Goal: Check status: Check status

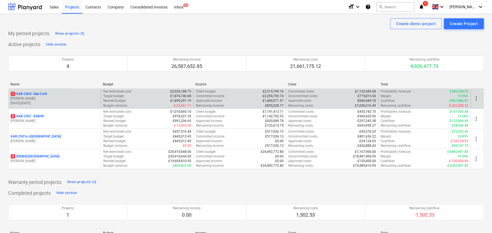
click at [42, 94] on p "1 KAR-2403 - Oak Croft" at bounding box center [29, 94] width 37 height 5
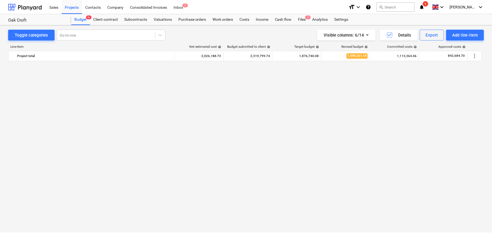
scroll to position [763, 0]
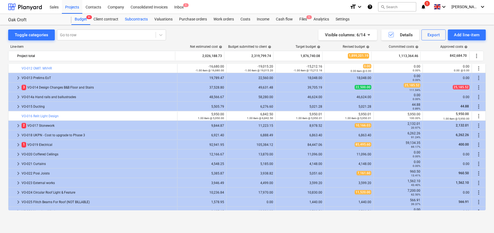
click at [129, 20] on div "Subcontracts" at bounding box center [136, 19] width 29 height 11
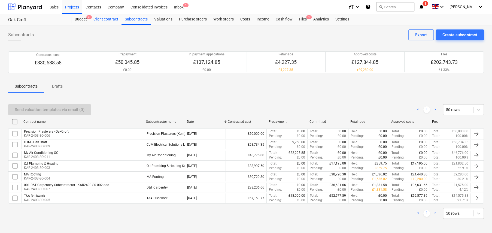
click at [104, 21] on div "Client contract" at bounding box center [105, 19] width 31 height 11
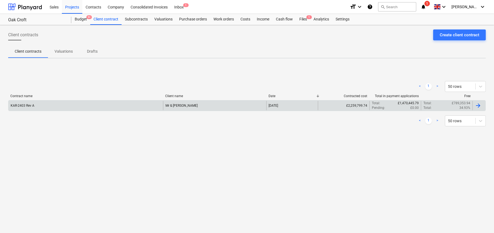
click at [41, 105] on div "KAR-2403 Rev A" at bounding box center [85, 105] width 155 height 9
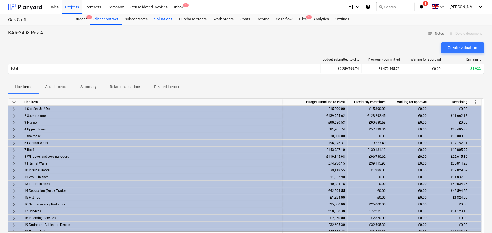
click at [166, 19] on div "Valuations" at bounding box center [163, 19] width 25 height 11
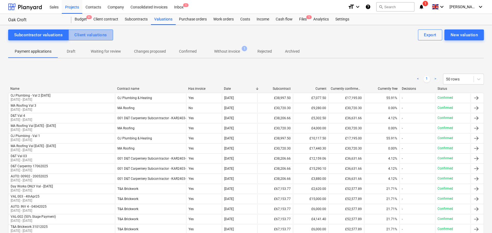
click at [103, 34] on div "Client valuations" at bounding box center [90, 34] width 32 height 7
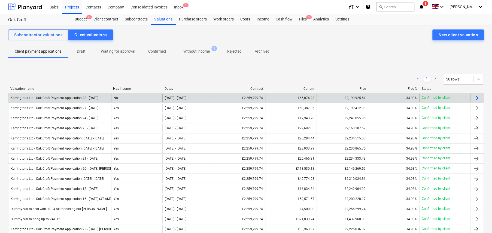
click at [95, 99] on div "Karringtons Ltd - Oak Croft Payment Application 28 - [DATE]" at bounding box center [55, 98] width 88 height 4
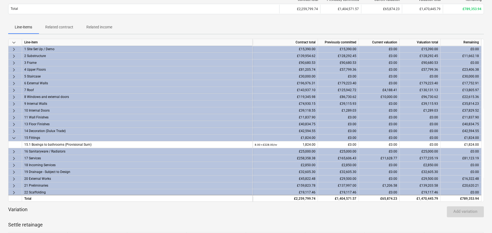
scroll to position [55, 0]
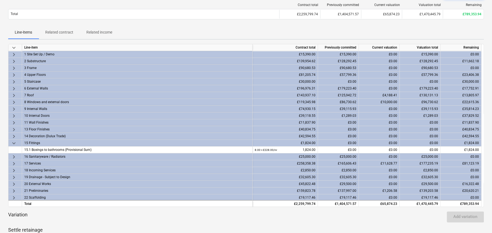
click at [14, 47] on span "keyboard_arrow_down" at bounding box center [14, 47] width 7 height 7
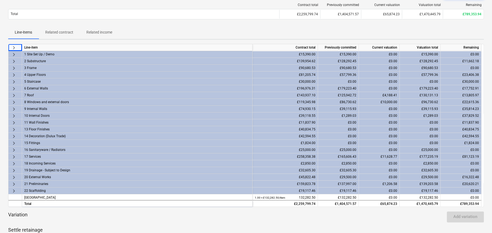
click at [13, 47] on span "keyboard_arrow_right" at bounding box center [14, 47] width 7 height 7
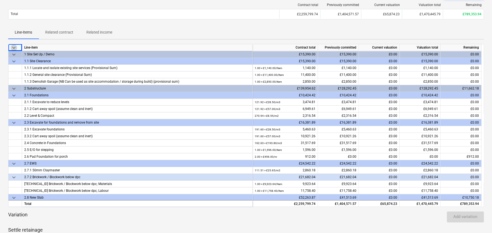
click at [14, 48] on span "keyboard_arrow_down" at bounding box center [14, 47] width 7 height 7
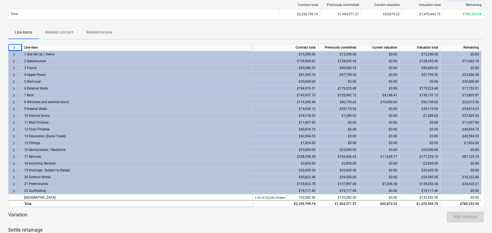
click at [14, 74] on span "keyboard_arrow_right" at bounding box center [14, 75] width 7 height 7
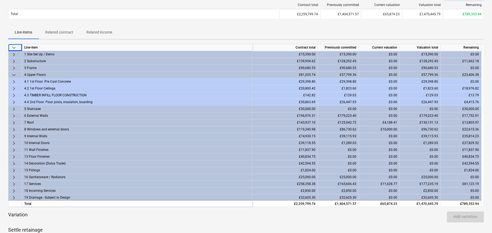
click at [14, 80] on span "keyboard_arrow_right" at bounding box center [14, 81] width 7 height 7
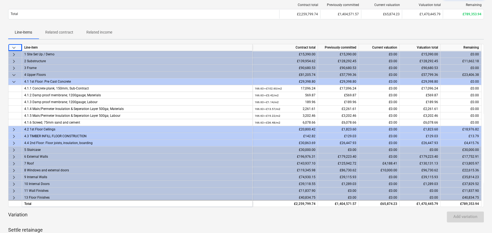
click at [14, 127] on span "keyboard_arrow_right" at bounding box center [14, 129] width 7 height 7
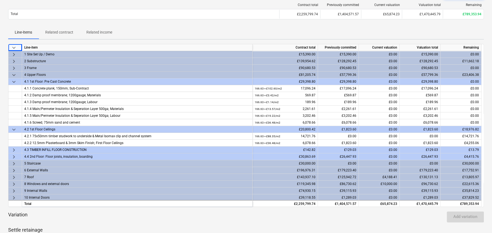
drag, startPoint x: 13, startPoint y: 148, endPoint x: 16, endPoint y: 154, distance: 6.6
click at [14, 148] on span "keyboard_arrow_right" at bounding box center [14, 150] width 7 height 7
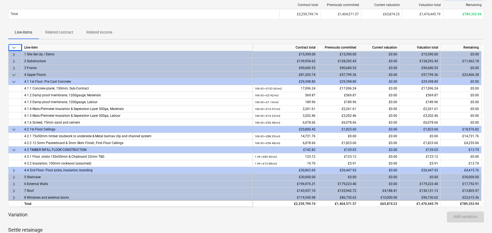
click at [14, 170] on span "keyboard_arrow_right" at bounding box center [14, 170] width 7 height 7
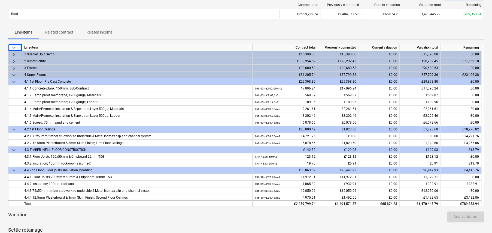
scroll to position [27, 0]
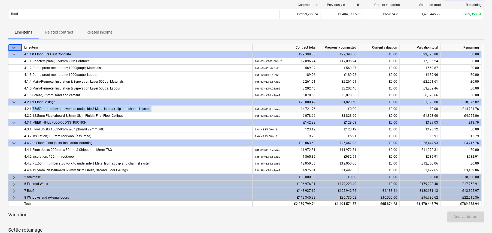
drag, startPoint x: 149, startPoint y: 109, endPoint x: 31, endPoint y: 108, distance: 118.3
click at [31, 108] on div "4.2.1 75x50mm timber studwork to underside & Metal Isomax clip and channel syst…" at bounding box center [137, 108] width 226 height 7
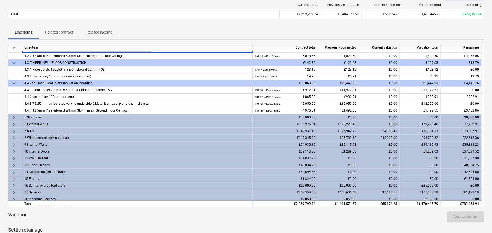
scroll to position [109, 0]
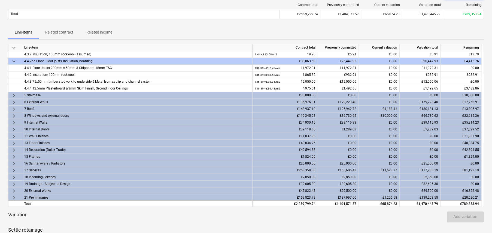
click at [13, 101] on span "keyboard_arrow_right" at bounding box center [14, 102] width 7 height 7
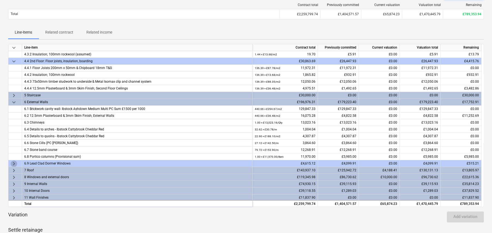
click at [14, 161] on span "keyboard_arrow_right" at bounding box center [14, 163] width 7 height 7
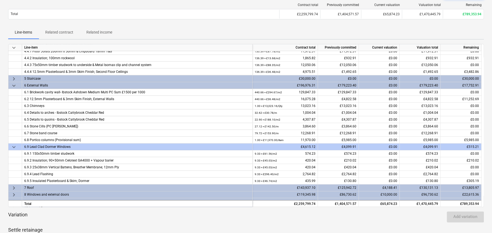
scroll to position [136, 0]
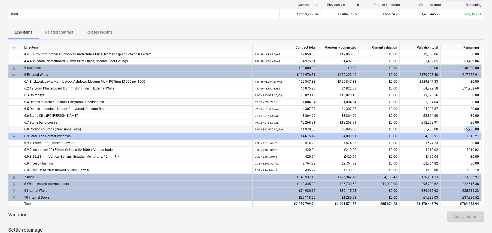
drag, startPoint x: 467, startPoint y: 128, endPoint x: 481, endPoint y: 128, distance: 13.9
click at [481, 128] on div "£5,985.00" at bounding box center [461, 129] width 41 height 7
click at [13, 73] on span "keyboard_arrow_down" at bounding box center [14, 75] width 7 height 7
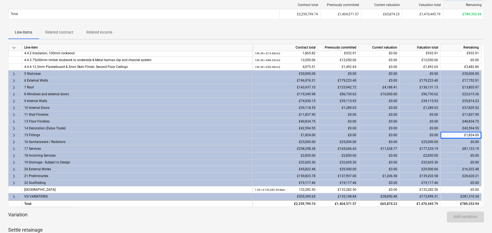
scroll to position [130, 0]
click at [13, 87] on span "keyboard_arrow_right" at bounding box center [14, 87] width 7 height 7
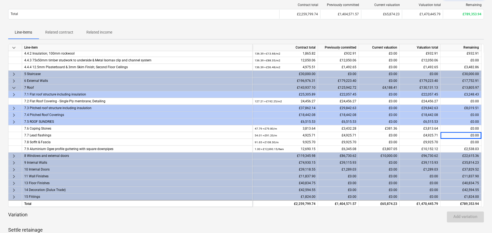
click at [16, 94] on span "keyboard_arrow_right" at bounding box center [14, 94] width 7 height 7
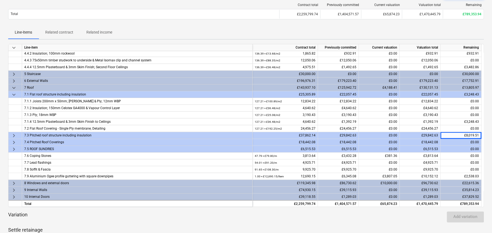
click at [13, 134] on span "keyboard_arrow_right" at bounding box center [14, 135] width 7 height 7
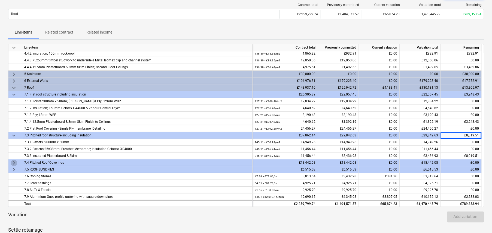
click at [14, 164] on span "keyboard_arrow_right" at bounding box center [14, 162] width 7 height 7
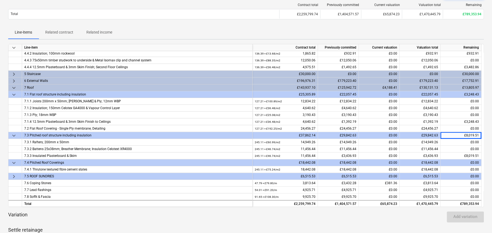
click at [14, 175] on span "keyboard_arrow_right" at bounding box center [14, 176] width 7 height 7
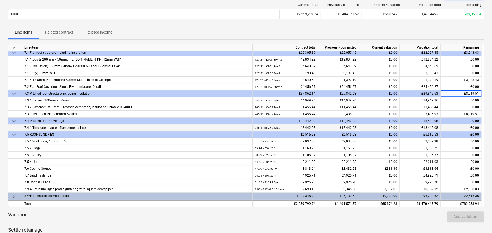
scroll to position [158, 0]
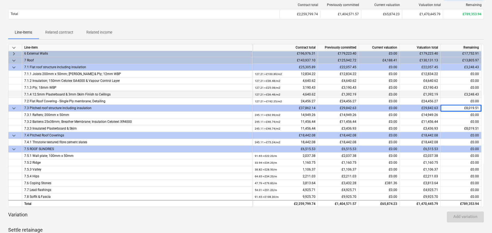
click at [83, 92] on div "7.1.4 12.5mm Plasterboard & 3mm Skim Finish to Ceilings" at bounding box center [137, 94] width 226 height 7
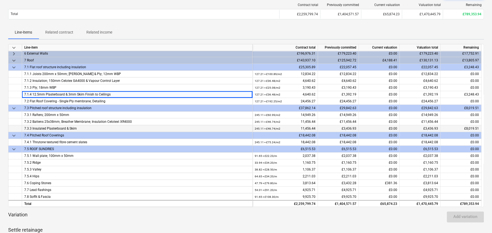
click at [61, 127] on div "7.3.3 Insulated Plasterboard & Skim" at bounding box center [137, 128] width 226 height 7
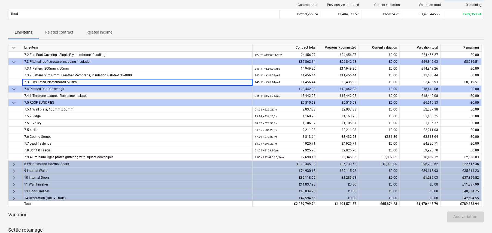
scroll to position [239, 0]
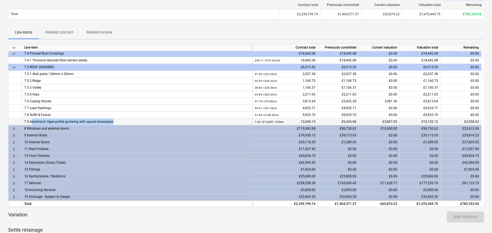
drag, startPoint x: 32, startPoint y: 121, endPoint x: 114, endPoint y: 118, distance: 82.4
click at [114, 118] on div "7.9 Aluminium Ogee profile guttering with square downpipes" at bounding box center [137, 121] width 226 height 7
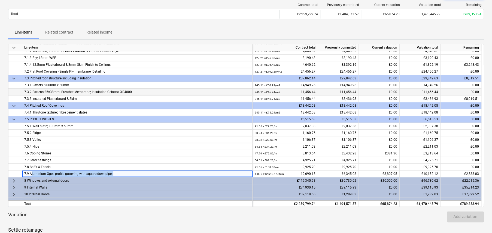
scroll to position [185, 0]
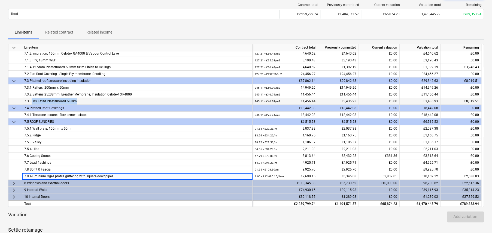
drag, startPoint x: 31, startPoint y: 100, endPoint x: 95, endPoint y: 99, distance: 64.3
click at [95, 99] on div "7.3.3 Insulated Plasterboard & Skim" at bounding box center [137, 101] width 226 height 7
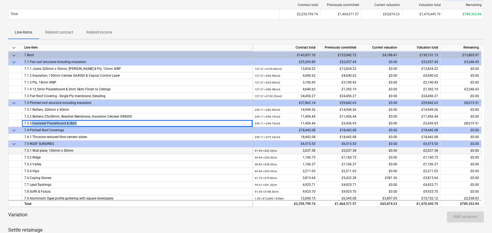
scroll to position [130, 0]
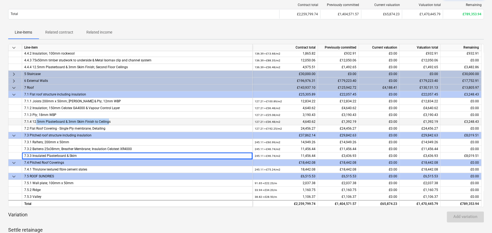
drag, startPoint x: 35, startPoint y: 120, endPoint x: 107, endPoint y: 120, distance: 71.7
click at [107, 120] on div "7.1.4 12.5mm Plasterboard & 3mm Skim Finish to Ceilings" at bounding box center [137, 121] width 226 height 7
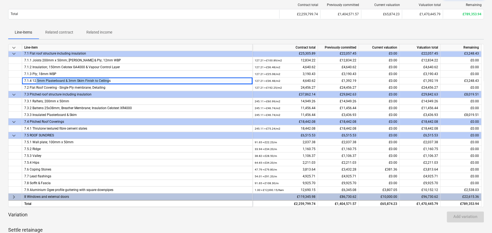
scroll to position [158, 0]
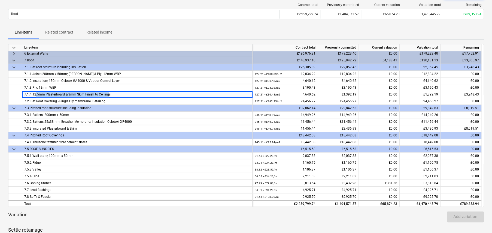
click at [14, 60] on span "keyboard_arrow_down" at bounding box center [14, 60] width 7 height 7
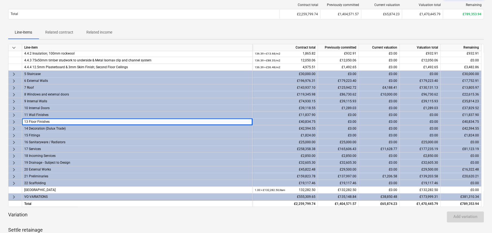
click at [15, 94] on span "keyboard_arrow_right" at bounding box center [14, 94] width 7 height 7
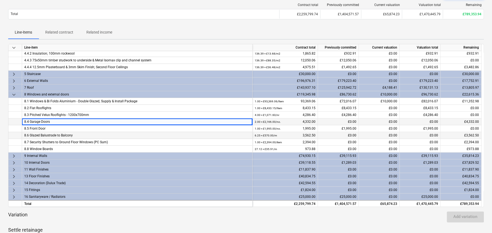
click at [470, 120] on div "£4,332.00" at bounding box center [461, 121] width 41 height 7
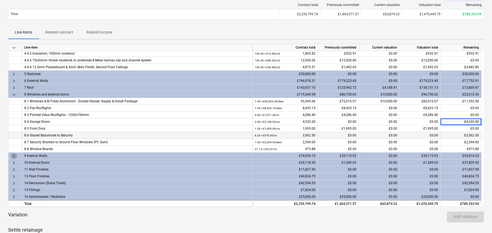
click at [14, 154] on span "keyboard_arrow_right" at bounding box center [14, 156] width 7 height 7
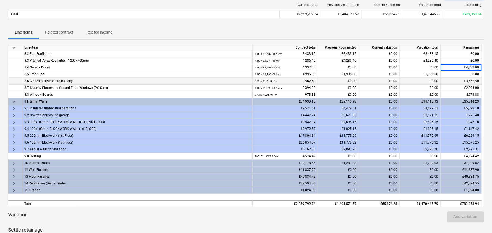
scroll to position [185, 0]
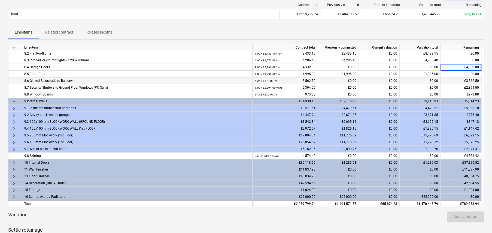
click at [14, 106] on span "keyboard_arrow_right" at bounding box center [14, 108] width 7 height 7
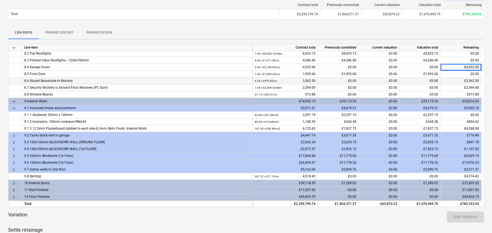
click at [11, 134] on span "keyboard_arrow_right" at bounding box center [14, 135] width 7 height 7
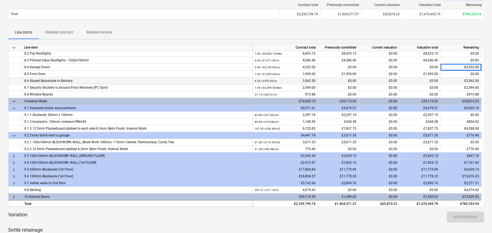
click at [12, 156] on span "keyboard_arrow_right" at bounding box center [14, 156] width 7 height 7
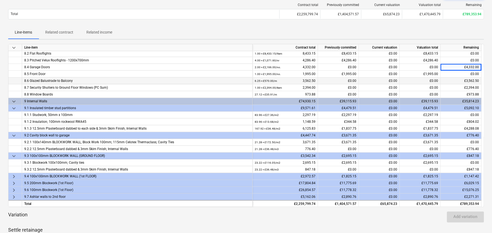
click at [12, 177] on span "keyboard_arrow_right" at bounding box center [14, 176] width 7 height 7
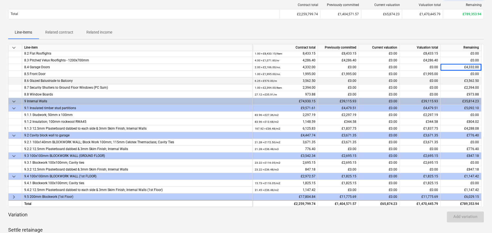
click at [14, 198] on span "keyboard_arrow_right" at bounding box center [14, 197] width 7 height 7
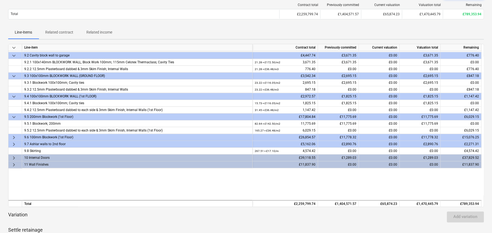
scroll to position [267, 0]
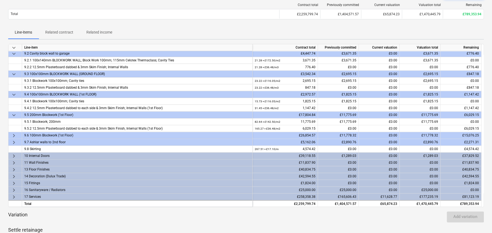
click at [14, 135] on span "keyboard_arrow_right" at bounding box center [14, 135] width 7 height 7
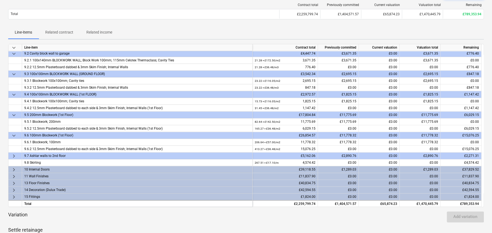
click at [14, 155] on span "keyboard_arrow_right" at bounding box center [14, 156] width 7 height 7
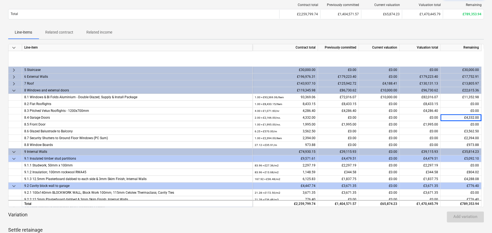
scroll to position [130, 0]
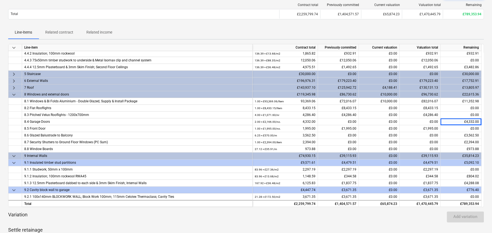
click at [13, 155] on span "keyboard_arrow_down" at bounding box center [14, 156] width 7 height 7
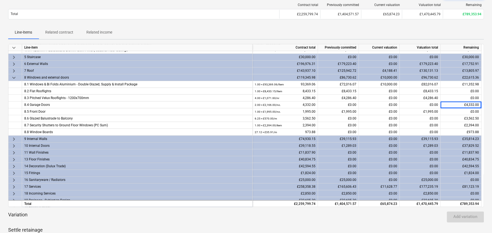
scroll to position [158, 0]
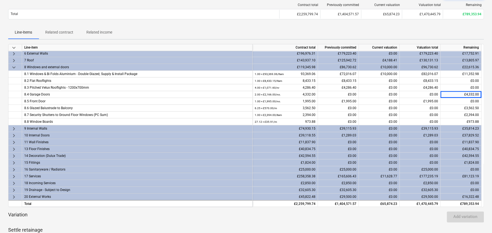
click at [14, 135] on span "keyboard_arrow_right" at bounding box center [14, 135] width 7 height 7
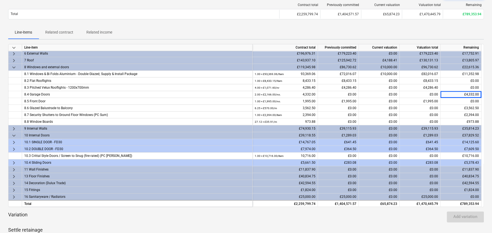
click at [14, 141] on span "keyboard_arrow_right" at bounding box center [14, 142] width 7 height 7
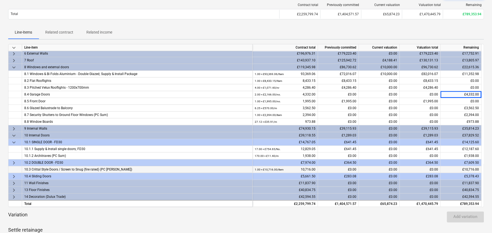
drag, startPoint x: 14, startPoint y: 161, endPoint x: 18, endPoint y: 170, distance: 10.4
click at [13, 161] on span "keyboard_arrow_right" at bounding box center [14, 162] width 7 height 7
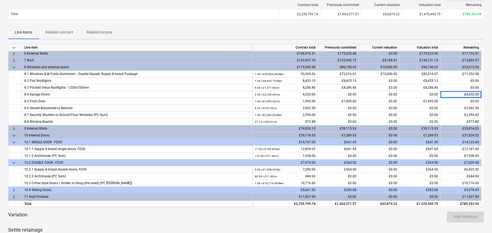
click at [14, 189] on span "keyboard_arrow_right" at bounding box center [14, 190] width 7 height 7
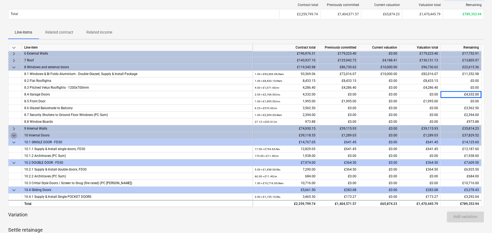
click at [14, 133] on span "keyboard_arrow_down" at bounding box center [14, 135] width 7 height 7
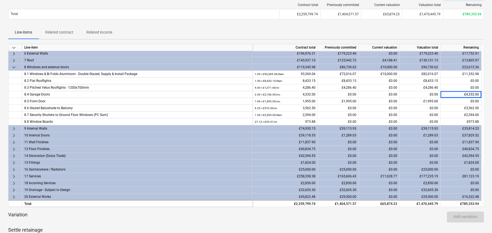
click at [14, 141] on span "keyboard_arrow_right" at bounding box center [14, 142] width 7 height 7
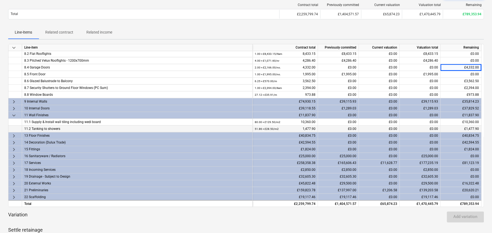
scroll to position [185, 0]
drag, startPoint x: 11, startPoint y: 135, endPoint x: 11, endPoint y: 122, distance: 12.5
click at [12, 135] on span "keyboard_arrow_right" at bounding box center [14, 135] width 7 height 7
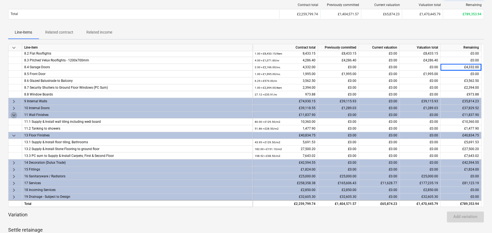
click at [14, 116] on span "keyboard_arrow_down" at bounding box center [14, 115] width 7 height 7
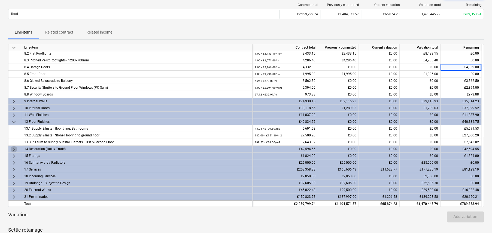
click at [13, 149] on span "keyboard_arrow_right" at bounding box center [14, 149] width 7 height 7
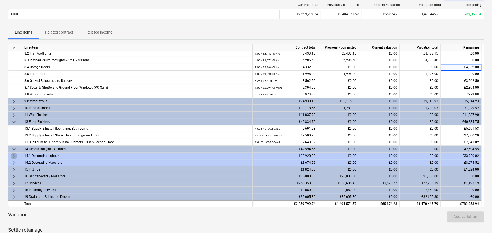
click at [15, 155] on span "keyboard_arrow_right" at bounding box center [14, 156] width 7 height 7
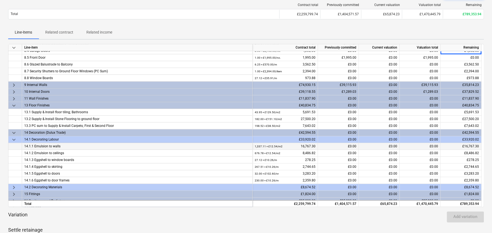
scroll to position [212, 0]
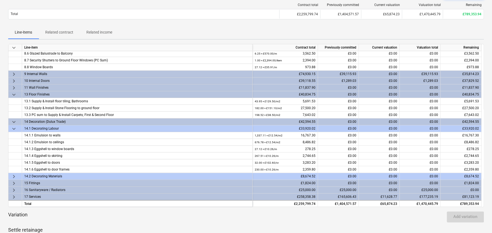
click at [12, 177] on span "keyboard_arrow_right" at bounding box center [14, 176] width 7 height 7
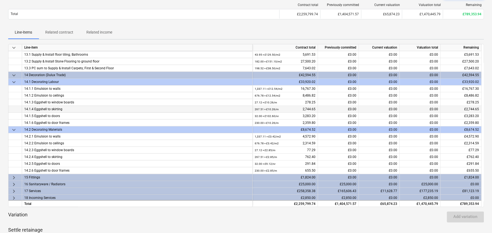
scroll to position [267, 0]
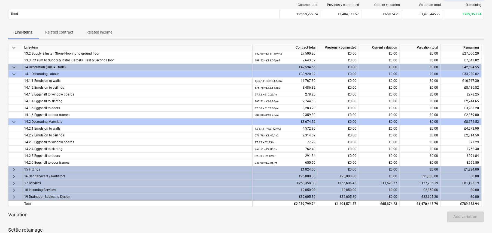
click at [14, 65] on span "keyboard_arrow_down" at bounding box center [14, 67] width 7 height 7
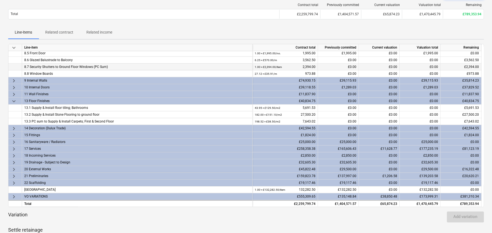
scroll to position [205, 0]
click at [13, 133] on span "keyboard_arrow_right" at bounding box center [14, 135] width 7 height 7
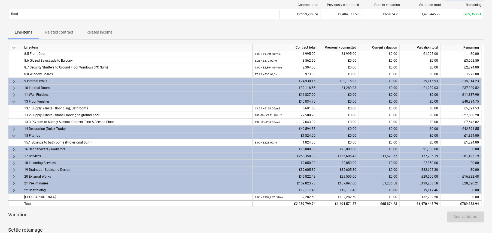
drag, startPoint x: 12, startPoint y: 154, endPoint x: 20, endPoint y: 153, distance: 8.0
click at [12, 154] on span "keyboard_arrow_right" at bounding box center [14, 156] width 7 height 7
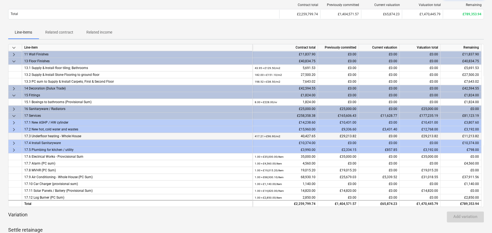
scroll to position [259, 0]
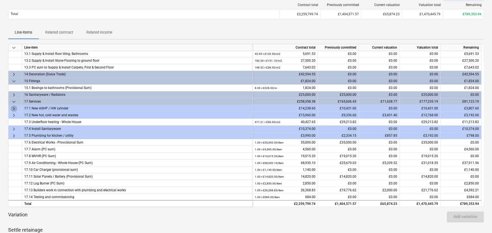
click at [14, 107] on span "keyboard_arrow_right" at bounding box center [14, 108] width 7 height 7
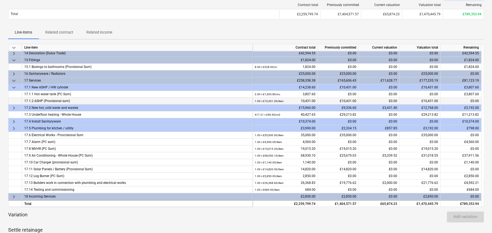
scroll to position [321, 0]
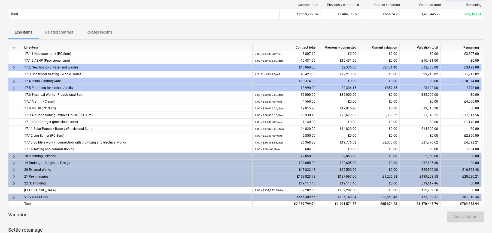
click at [14, 153] on span "keyboard_arrow_right" at bounding box center [14, 156] width 7 height 7
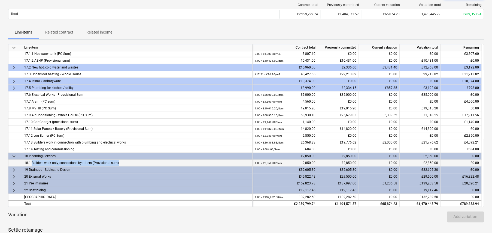
drag, startPoint x: 123, startPoint y: 161, endPoint x: 32, endPoint y: 161, distance: 91.0
click at [32, 161] on div "18.1 Builders work only, connections by others (Provisional sum)" at bounding box center [137, 162] width 226 height 7
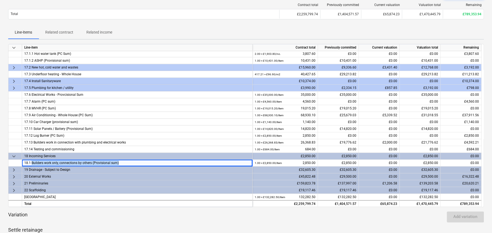
click at [13, 175] on span "keyboard_arrow_right" at bounding box center [14, 176] width 7 height 7
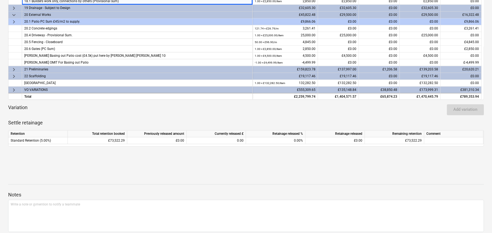
scroll to position [164, 0]
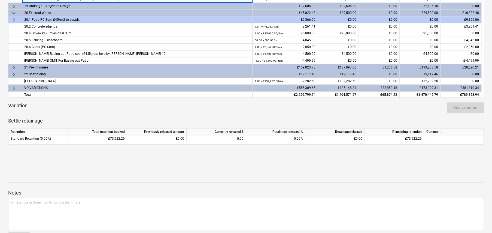
click at [12, 88] on span "keyboard_arrow_right" at bounding box center [14, 88] width 7 height 7
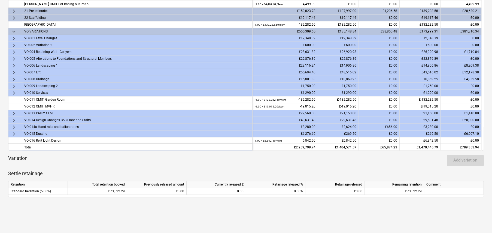
scroll to position [109, 0]
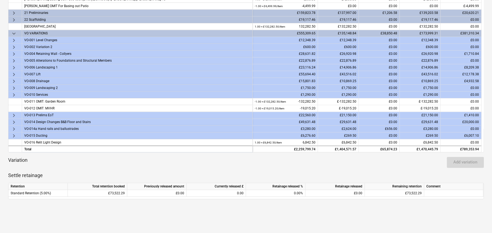
click at [14, 66] on span "keyboard_arrow_right" at bounding box center [14, 67] width 7 height 7
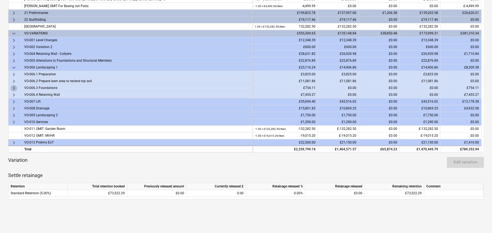
click at [14, 87] on span "keyboard_arrow_right" at bounding box center [14, 88] width 7 height 7
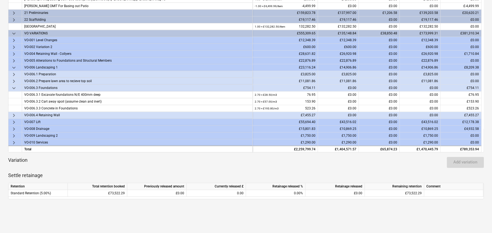
click at [12, 65] on span "keyboard_arrow_down" at bounding box center [14, 67] width 7 height 7
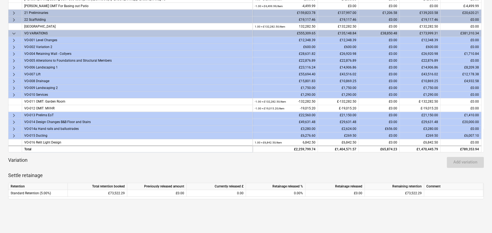
click at [12, 79] on span "keyboard_arrow_right" at bounding box center [14, 81] width 7 height 7
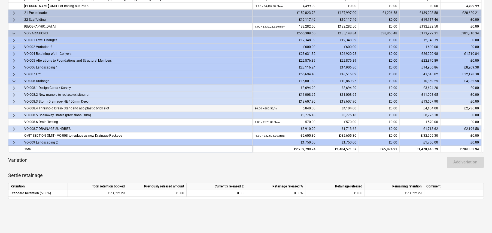
scroll to position [512, 0]
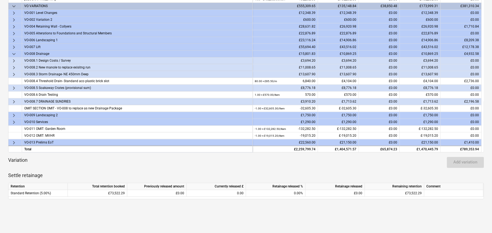
click at [13, 100] on span "keyboard_arrow_right" at bounding box center [14, 101] width 7 height 7
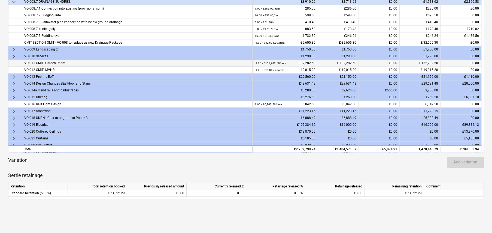
scroll to position [621, 0]
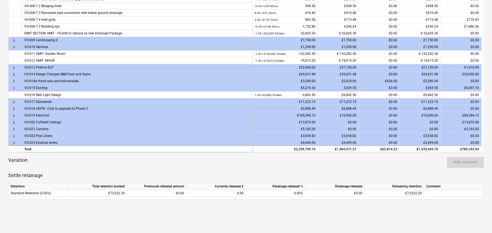
click at [15, 72] on span "keyboard_arrow_right" at bounding box center [14, 74] width 7 height 7
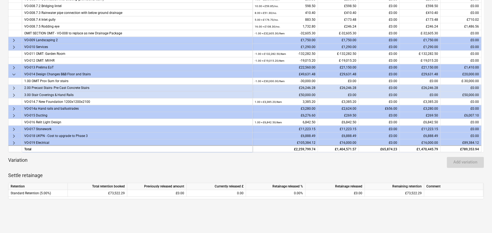
click at [14, 85] on span "keyboard_arrow_right" at bounding box center [14, 88] width 7 height 7
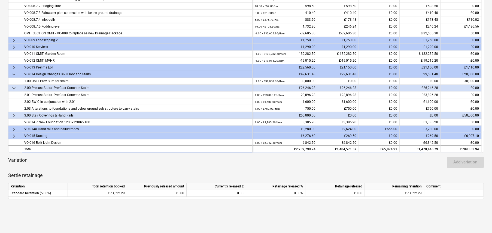
click at [16, 114] on span "keyboard_arrow_right" at bounding box center [14, 115] width 7 height 7
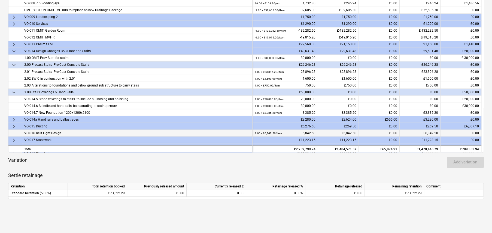
scroll to position [675, 0]
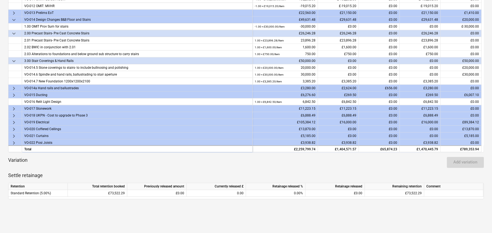
click at [15, 87] on span "keyboard_arrow_right" at bounding box center [14, 88] width 7 height 7
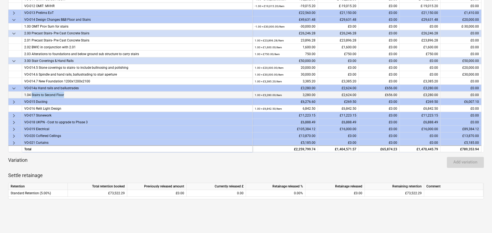
drag, startPoint x: 32, startPoint y: 93, endPoint x: 68, endPoint y: 93, distance: 36.3
click at [68, 93] on div "1.04 Stairs to Second Floor" at bounding box center [137, 94] width 226 height 7
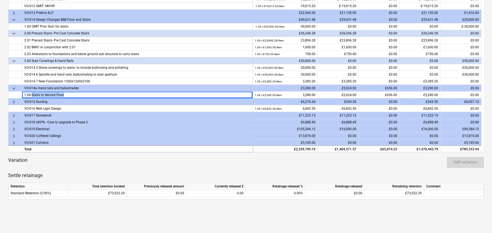
click at [13, 127] on span "keyboard_arrow_right" at bounding box center [14, 129] width 7 height 7
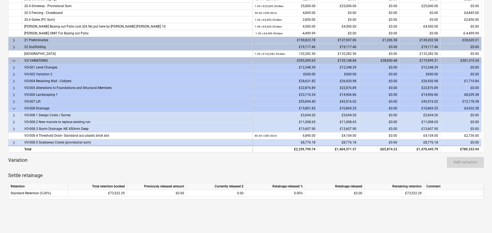
scroll to position [430, 0]
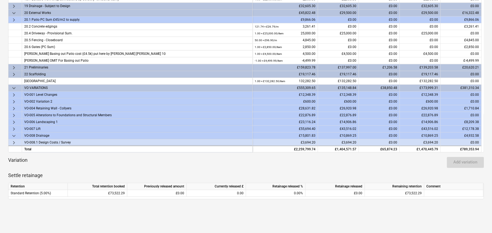
click at [13, 74] on span "keyboard_arrow_right" at bounding box center [14, 74] width 7 height 7
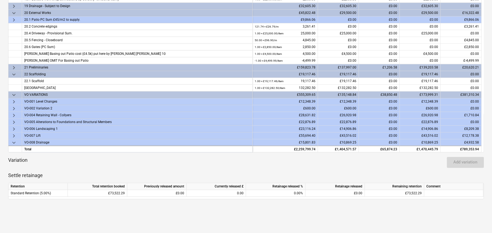
click at [13, 73] on span "keyboard_arrow_down" at bounding box center [14, 74] width 7 height 7
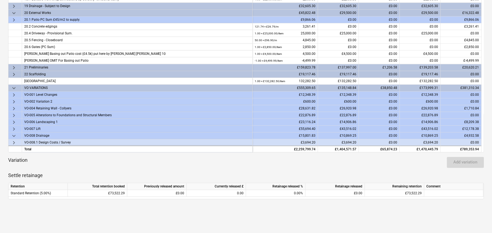
click at [13, 12] on span "keyboard_arrow_down" at bounding box center [14, 13] width 7 height 7
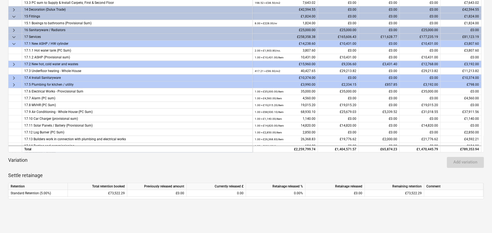
scroll to position [266, 0]
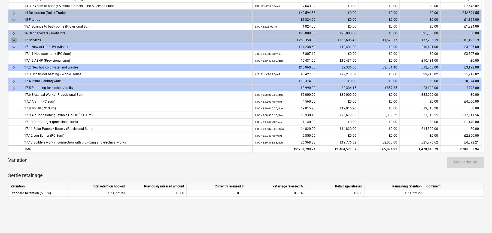
click at [13, 40] on span "keyboard_arrow_down" at bounding box center [14, 40] width 7 height 7
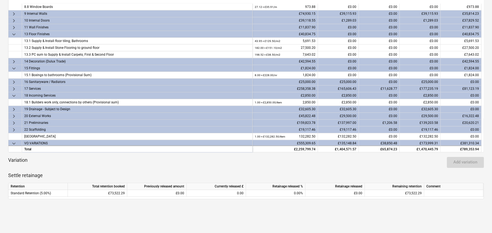
scroll to position [212, 0]
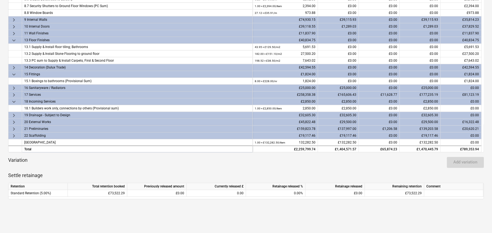
click at [13, 40] on span "keyboard_arrow_down" at bounding box center [14, 40] width 7 height 7
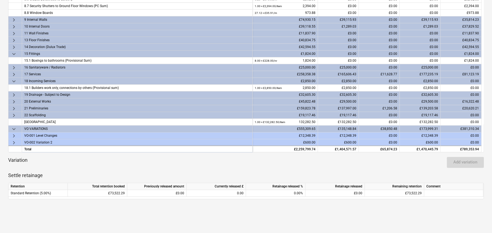
click at [12, 53] on span "keyboard_arrow_down" at bounding box center [14, 54] width 7 height 7
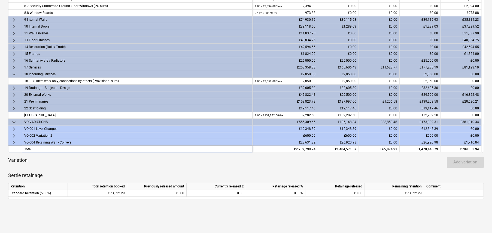
click at [14, 73] on span "keyboard_arrow_down" at bounding box center [14, 74] width 7 height 7
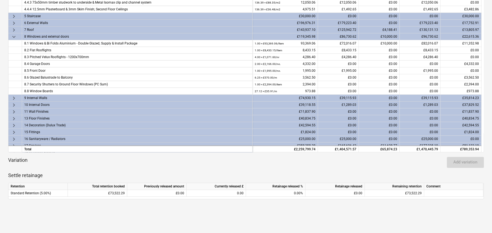
scroll to position [130, 0]
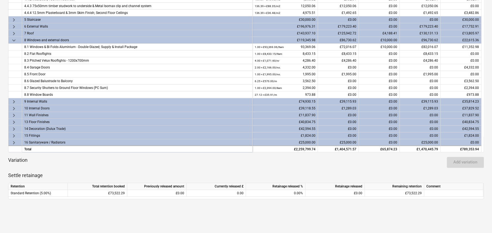
click at [14, 40] on span "keyboard_arrow_down" at bounding box center [14, 40] width 7 height 7
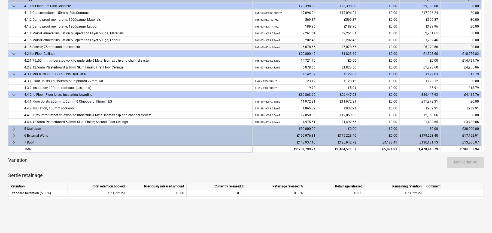
scroll to position [0, 0]
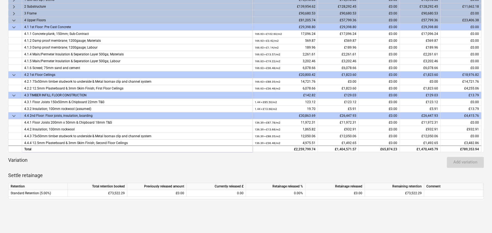
click at [14, 20] on span "keyboard_arrow_down" at bounding box center [14, 20] width 7 height 7
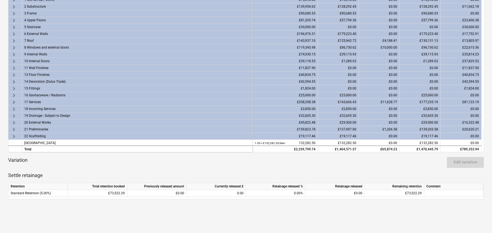
click at [12, 101] on span "keyboard_arrow_right" at bounding box center [14, 102] width 7 height 7
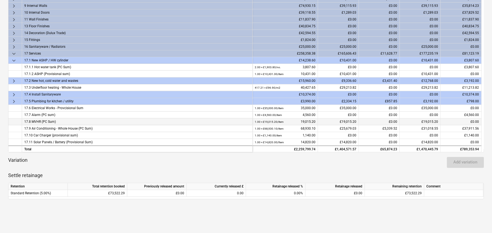
scroll to position [55, 0]
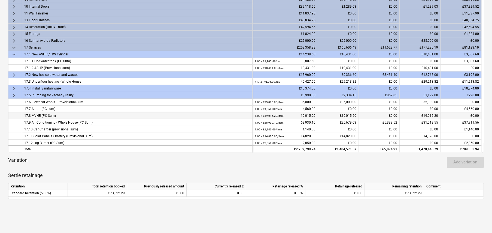
click at [14, 52] on span "keyboard_arrow_down" at bounding box center [14, 54] width 7 height 7
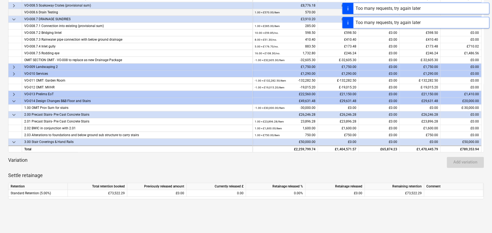
scroll to position [327, 0]
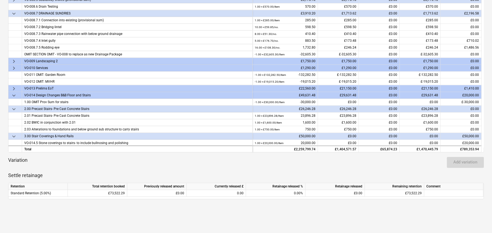
click at [14, 93] on span "keyboard_arrow_down" at bounding box center [14, 95] width 7 height 7
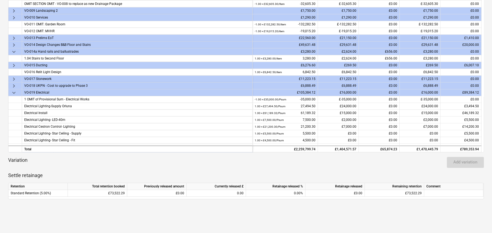
scroll to position [382, 0]
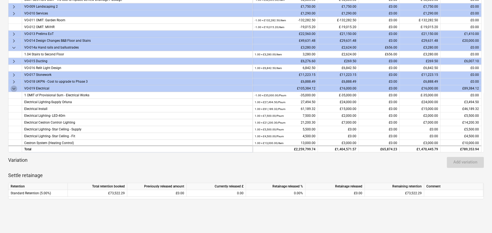
click at [15, 89] on span "keyboard_arrow_down" at bounding box center [14, 88] width 7 height 7
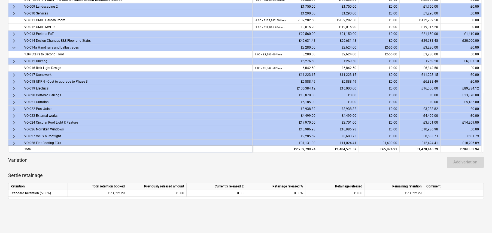
click at [13, 94] on span "keyboard_arrow_right" at bounding box center [14, 95] width 7 height 7
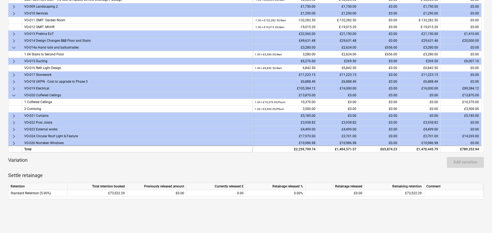
click at [14, 114] on span "keyboard_arrow_right" at bounding box center [14, 116] width 7 height 7
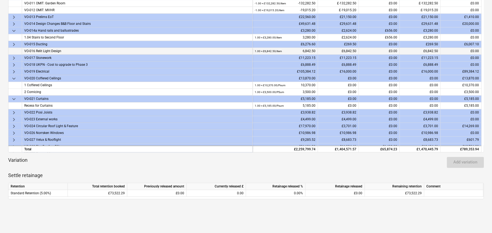
scroll to position [409, 0]
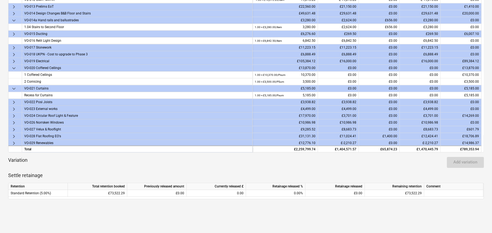
click at [13, 116] on span "keyboard_arrow_right" at bounding box center [14, 116] width 7 height 7
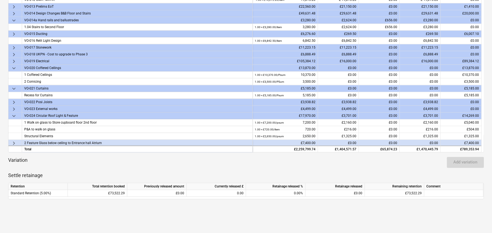
scroll to position [436, 0]
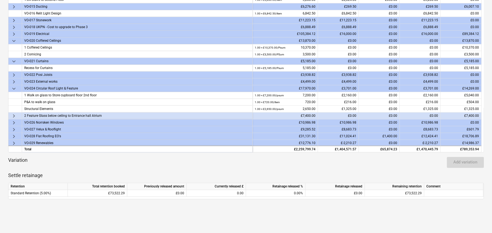
click at [13, 116] on span "keyboard_arrow_right" at bounding box center [14, 116] width 7 height 7
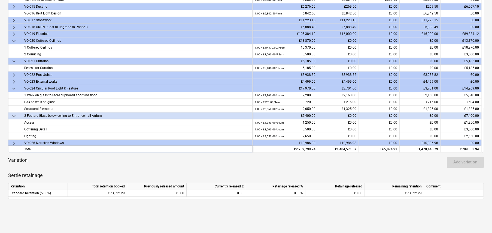
scroll to position [463, 0]
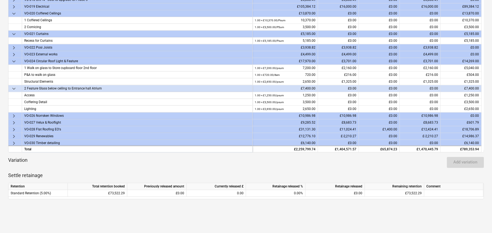
click at [13, 128] on span "keyboard_arrow_right" at bounding box center [14, 129] width 7 height 7
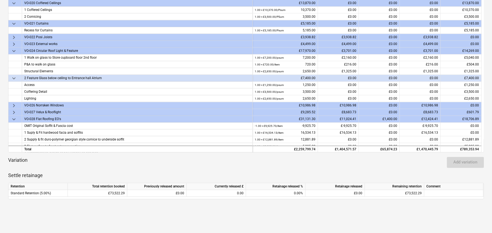
scroll to position [545, 0]
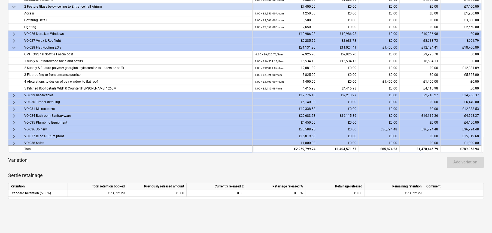
click at [14, 94] on span "keyboard_arrow_right" at bounding box center [14, 95] width 7 height 7
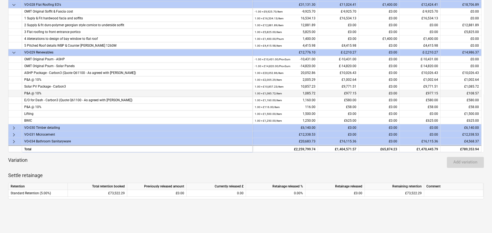
scroll to position [600, 0]
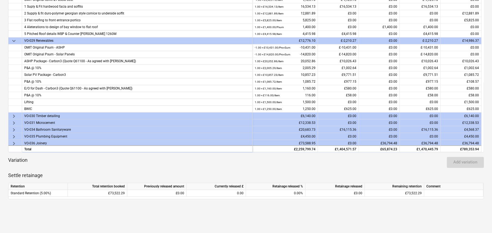
click at [14, 114] on span "keyboard_arrow_right" at bounding box center [14, 116] width 7 height 7
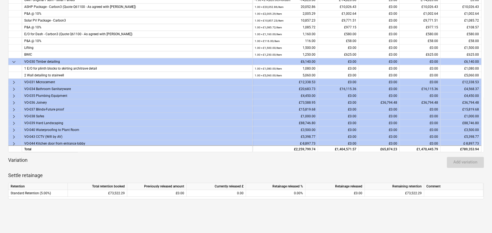
scroll to position [654, 0]
click at [14, 87] on span "keyboard_arrow_right" at bounding box center [14, 88] width 7 height 7
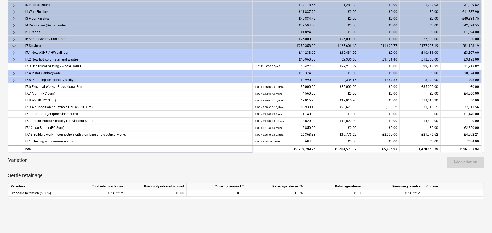
scroll to position [55, 0]
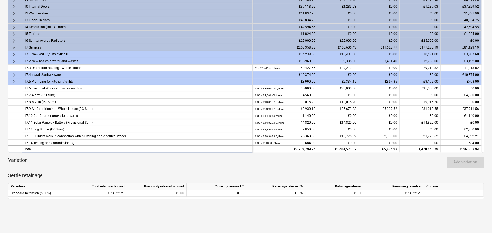
click at [13, 46] on span "keyboard_arrow_down" at bounding box center [14, 47] width 7 height 7
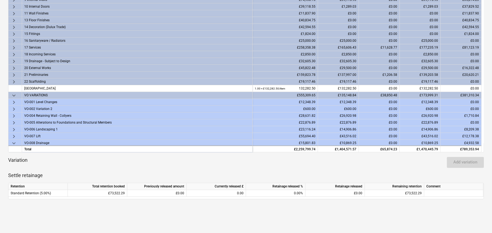
click at [14, 39] on span "keyboard_arrow_right" at bounding box center [14, 41] width 7 height 7
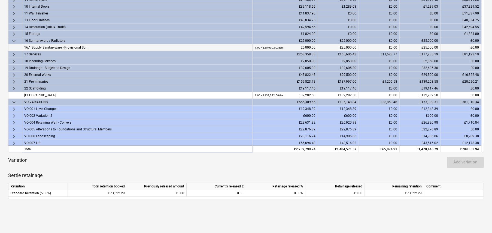
click at [14, 40] on span "keyboard_arrow_down" at bounding box center [14, 41] width 7 height 7
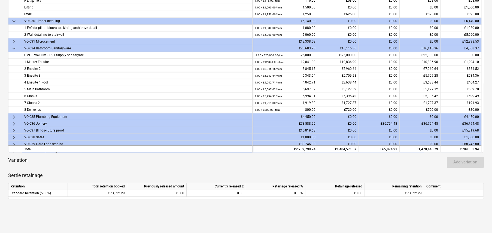
scroll to position [600, 0]
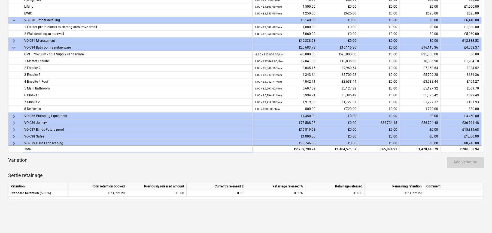
click at [13, 44] on span "keyboard_arrow_down" at bounding box center [14, 47] width 7 height 7
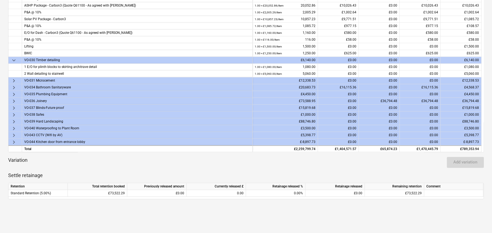
scroll to position [559, 0]
click at [13, 93] on span "keyboard_arrow_right" at bounding box center [14, 95] width 7 height 7
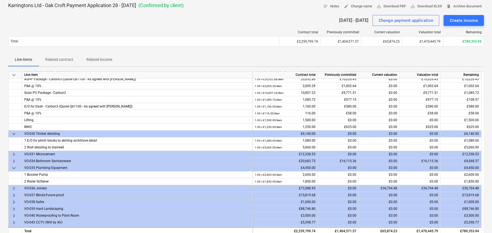
scroll to position [573, 0]
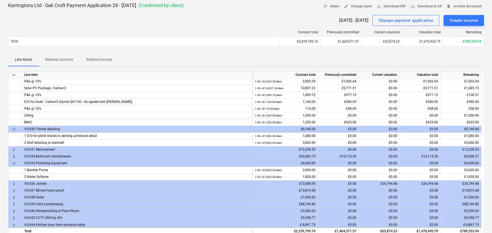
click at [14, 182] on span "keyboard_arrow_right" at bounding box center [14, 183] width 7 height 7
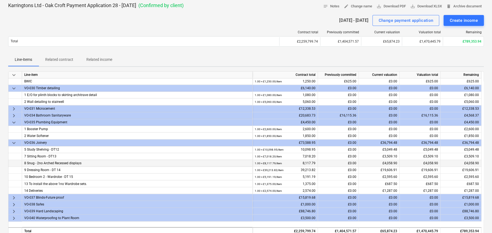
scroll to position [621, 0]
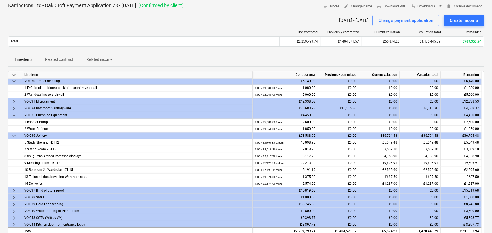
click at [13, 188] on span "keyboard_arrow_right" at bounding box center [14, 190] width 7 height 7
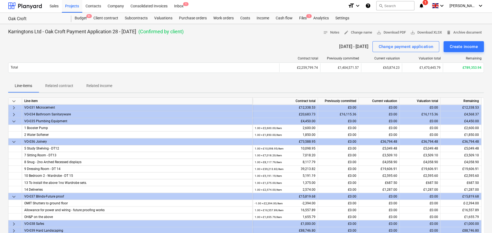
scroll to position [0, 0]
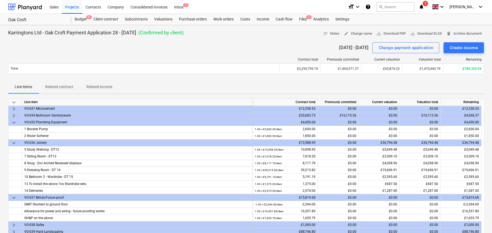
click at [13, 99] on span "keyboard_arrow_down" at bounding box center [14, 102] width 7 height 7
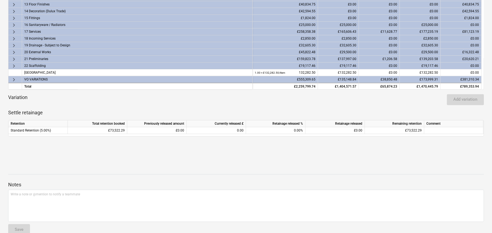
scroll to position [182, 0]
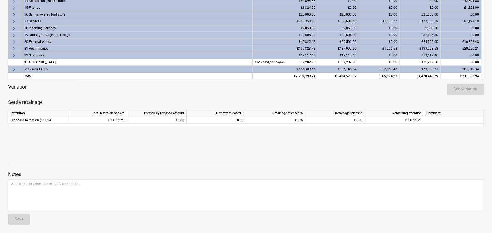
click at [14, 67] on span "keyboard_arrow_right" at bounding box center [14, 69] width 7 height 7
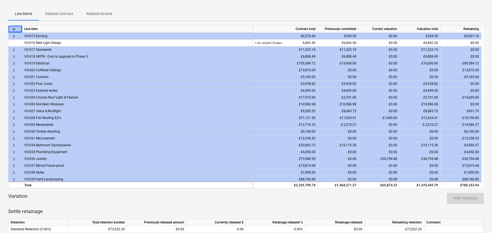
scroll to position [253, 0]
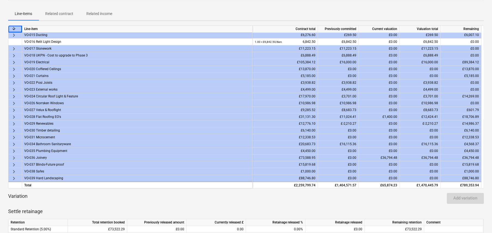
click at [12, 116] on span "keyboard_arrow_right" at bounding box center [14, 117] width 7 height 7
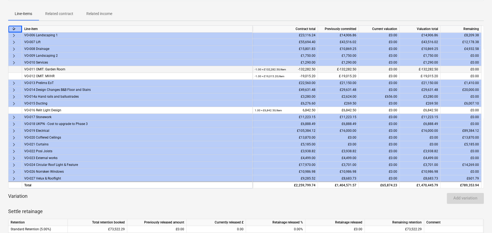
scroll to position [171, 0]
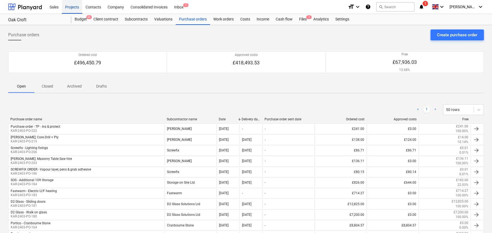
click at [73, 8] on div "Projects" at bounding box center [72, 7] width 20 height 14
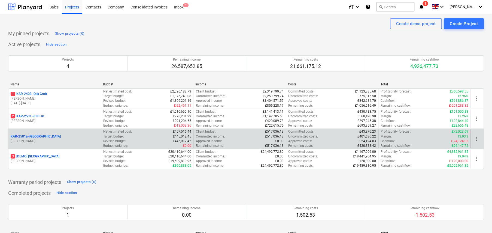
click at [47, 136] on p "KAR-2501a - Little Barn Field" at bounding box center [36, 136] width 50 height 5
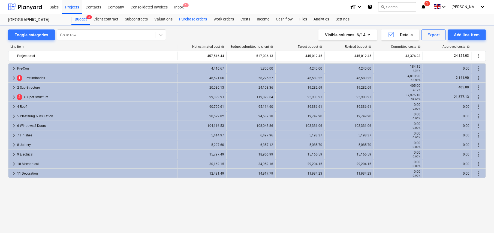
click at [190, 20] on div "Purchase orders" at bounding box center [193, 19] width 34 height 11
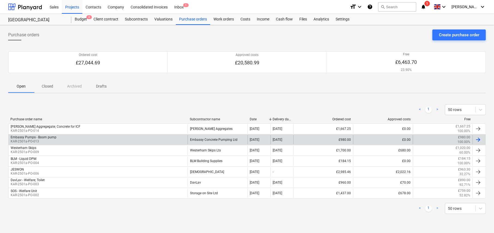
click at [44, 138] on div "Embassy Pumps - Boom pump" at bounding box center [34, 137] width 46 height 4
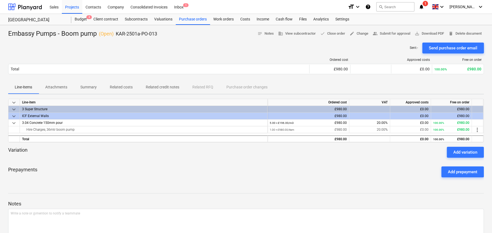
click at [58, 87] on p "Attachments" at bounding box center [56, 87] width 22 height 6
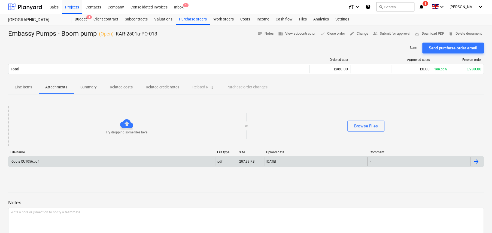
click at [28, 159] on div "Quote QU1056.pdf" at bounding box center [111, 161] width 207 height 9
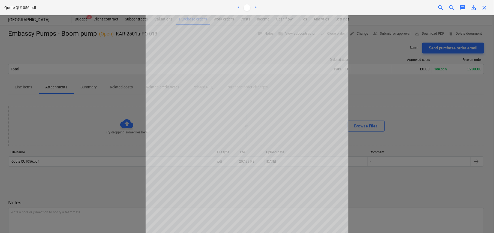
scroll to position [55, 0]
